Goal: Transaction & Acquisition: Purchase product/service

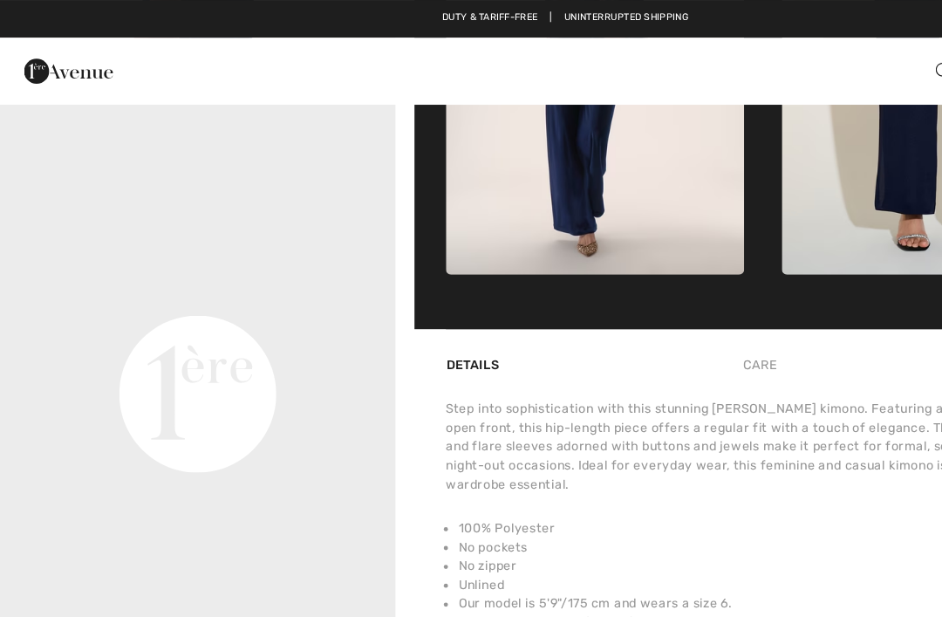
scroll to position [878, 0]
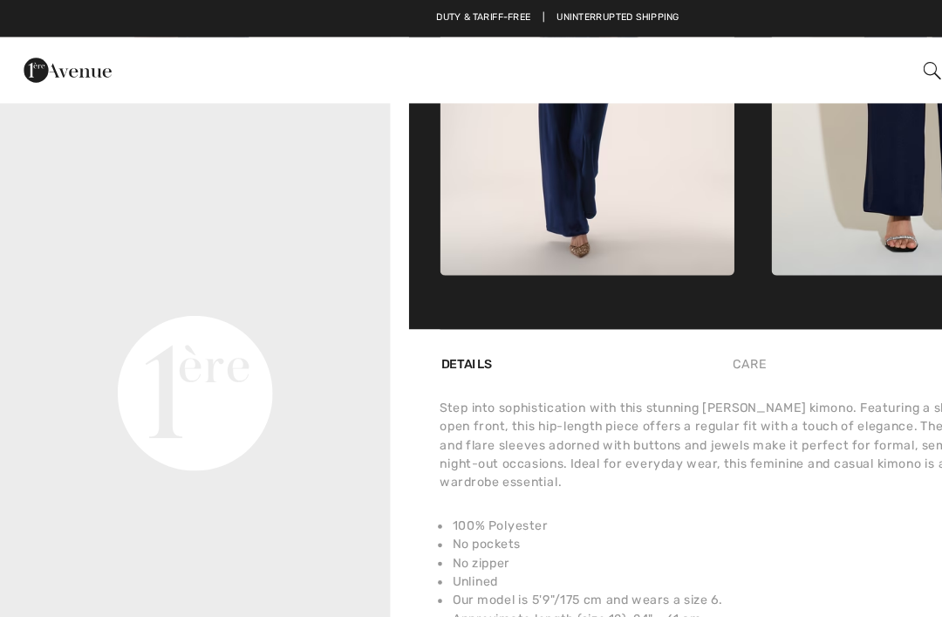
click at [123, 249] on video "Your browser does not support the video tag." at bounding box center [165, 167] width 330 height 165
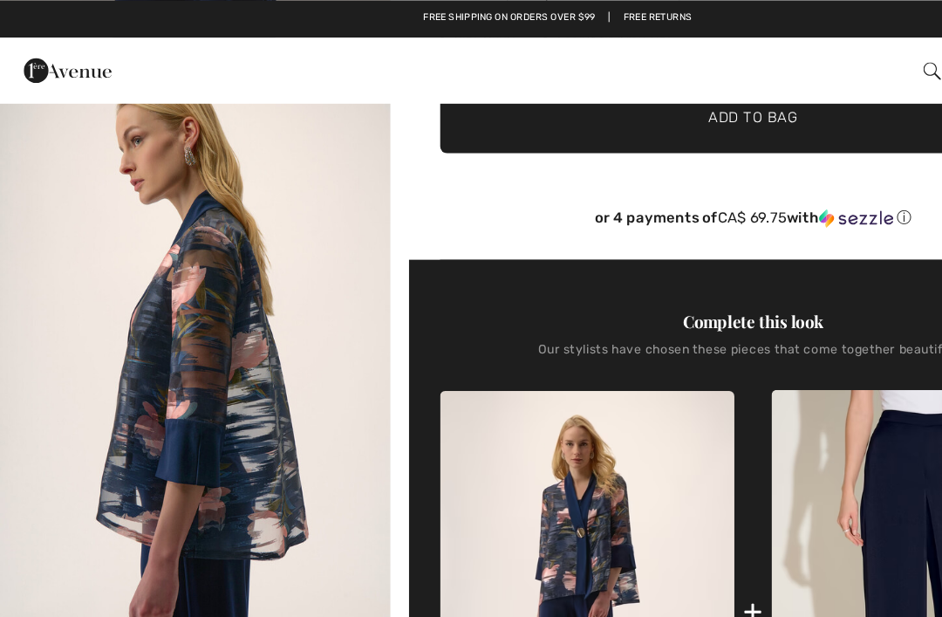
scroll to position [407, 0]
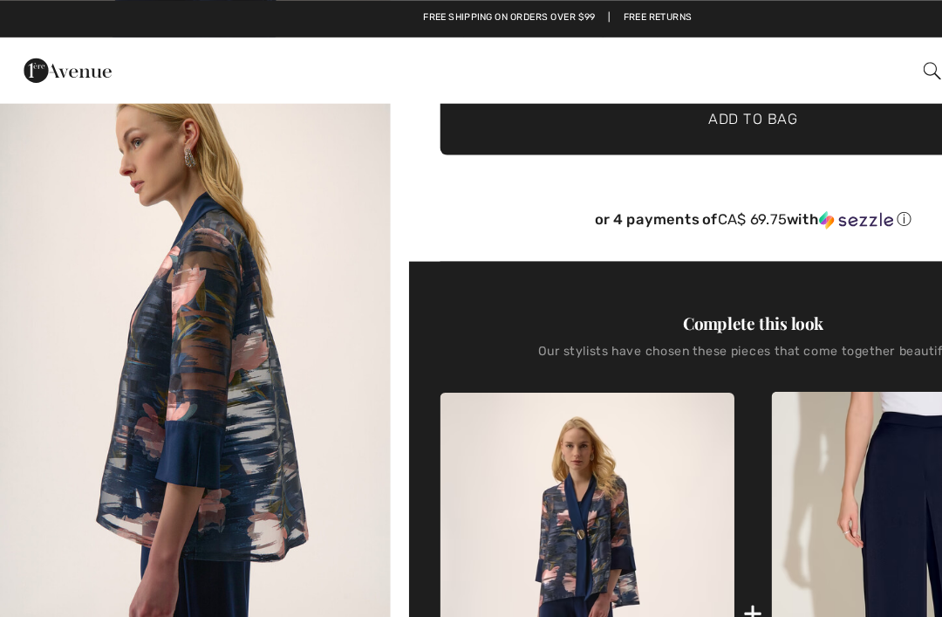
click at [170, 320] on img "2 / 5" at bounding box center [165, 308] width 330 height 494
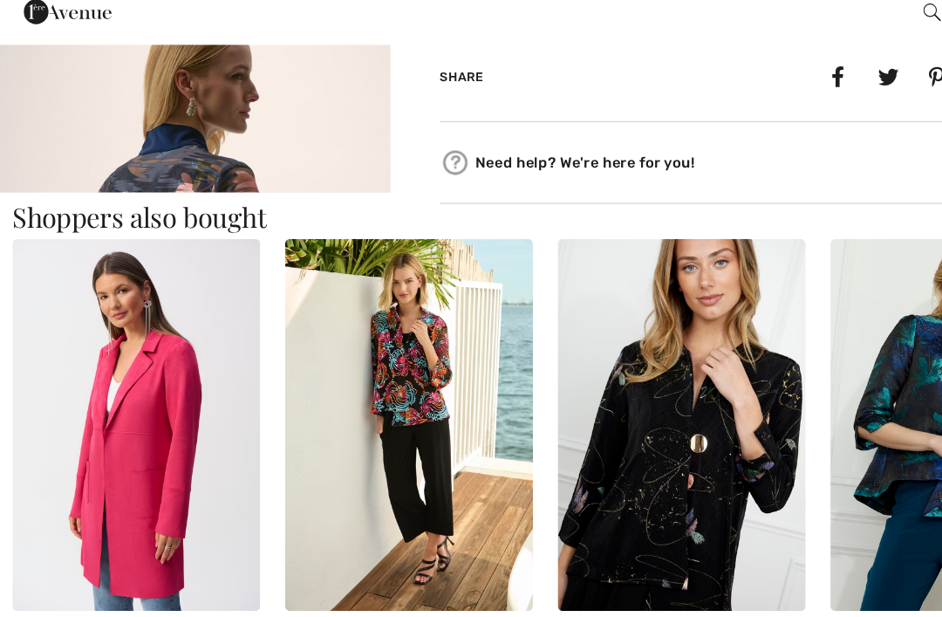
scroll to position [1417, 0]
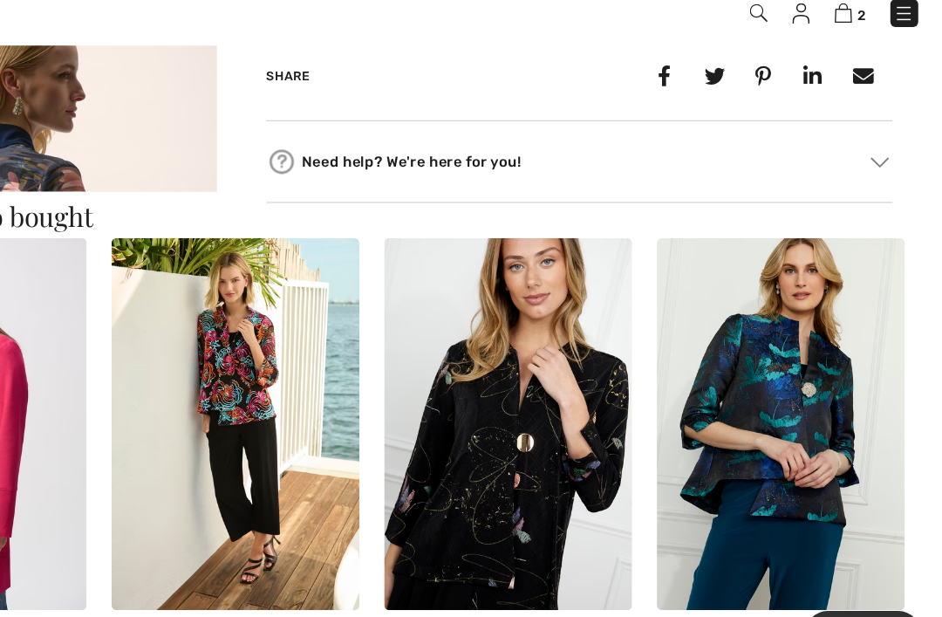
click at [471, 406] on img at bounding box center [575, 406] width 209 height 314
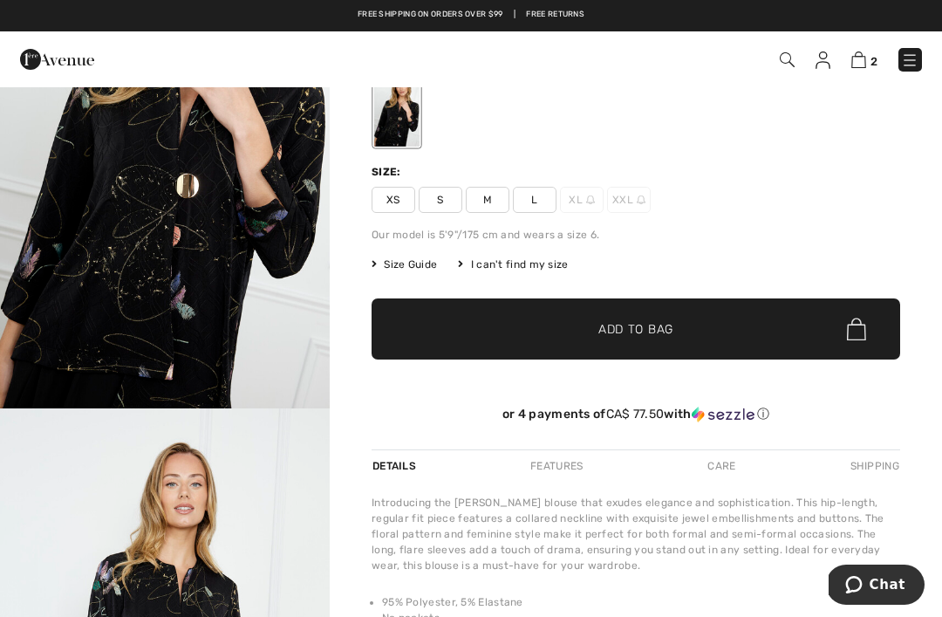
scroll to position [171, 0]
